Goal: Task Accomplishment & Management: Complete application form

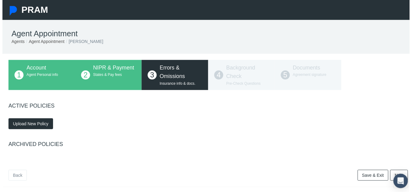
click at [174, 76] on span "Errors & Omissions" at bounding box center [172, 72] width 26 height 15
click at [106, 79] on div "2 NIPR & Payment States & Pay fees" at bounding box center [106, 76] width 67 height 30
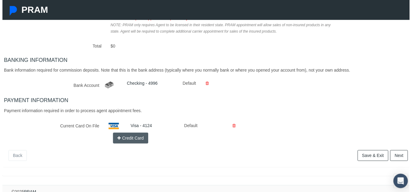
scroll to position [142, 0]
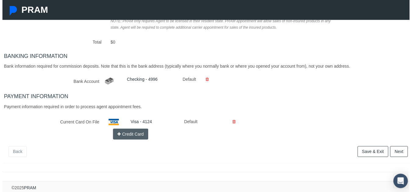
click at [398, 150] on link "Next" at bounding box center [401, 153] width 18 height 11
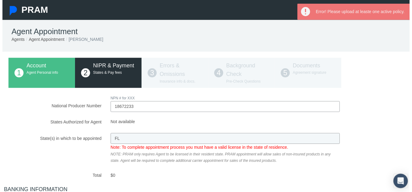
scroll to position [0, 0]
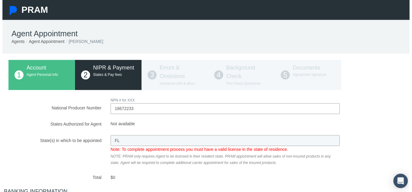
click at [178, 74] on div "1 Account Agent Personal info 2 NIPR & Payment States & Pay fees 3 Errors & Omi…" at bounding box center [208, 76] width 404 height 30
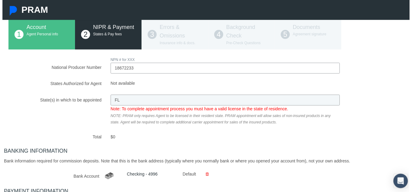
scroll to position [30, 0]
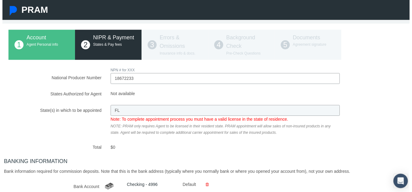
click at [148, 76] on input "18672233" at bounding box center [225, 79] width 232 height 11
click at [147, 80] on input "18672233" at bounding box center [225, 79] width 232 height 11
type input "18672233"
click at [278, 155] on div "National Producer Number NPN # for XXX 18672233 Loading.. Not available [GEOGRA…" at bounding box center [208, 157] width 404 height 180
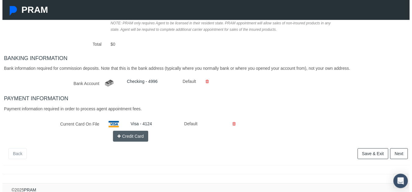
scroll to position [142, 0]
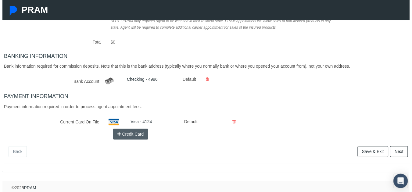
click at [394, 148] on link "Next" at bounding box center [401, 153] width 18 height 11
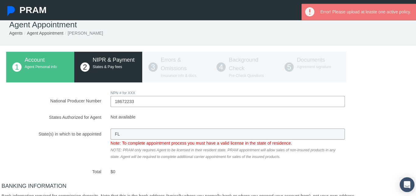
scroll to position [0, 0]
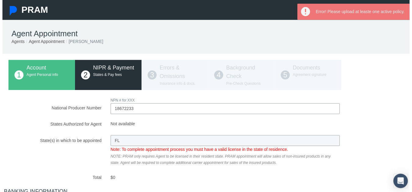
click at [43, 41] on li "Agent Appointment" at bounding box center [43, 42] width 40 height 7
click at [18, 42] on li "Agents" at bounding box center [15, 42] width 13 height 7
click at [11, 12] on img at bounding box center [11, 11] width 10 height 10
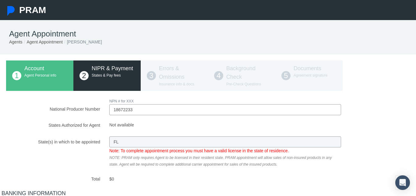
click at [228, 86] on div "1 Account Agent Personal info 2 NIPR & Payment States & Pay fees 3 Errors & Omi…" at bounding box center [208, 76] width 404 height 30
